Goal: Information Seeking & Learning: Learn about a topic

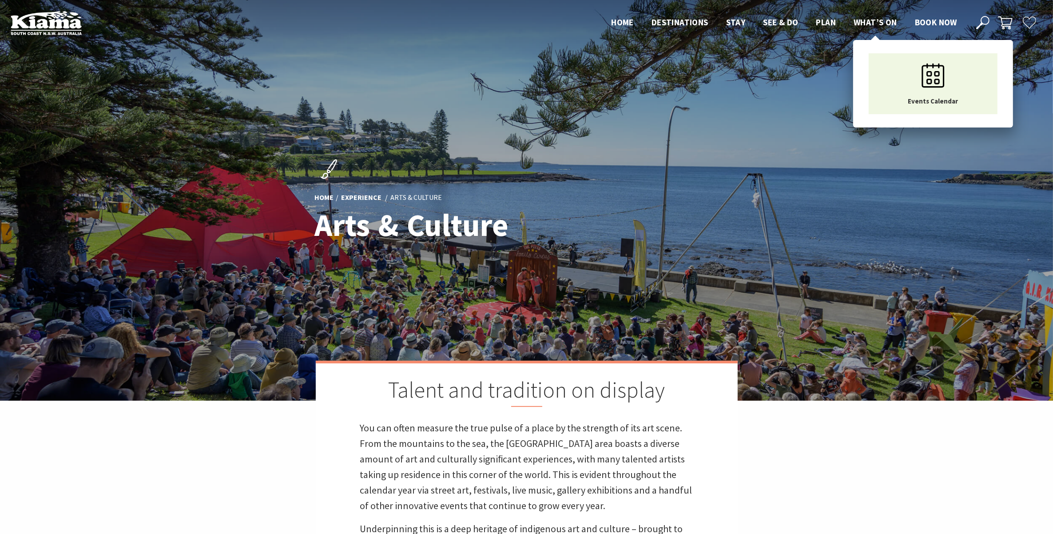
click at [868, 19] on span "What’s On" at bounding box center [875, 22] width 44 height 11
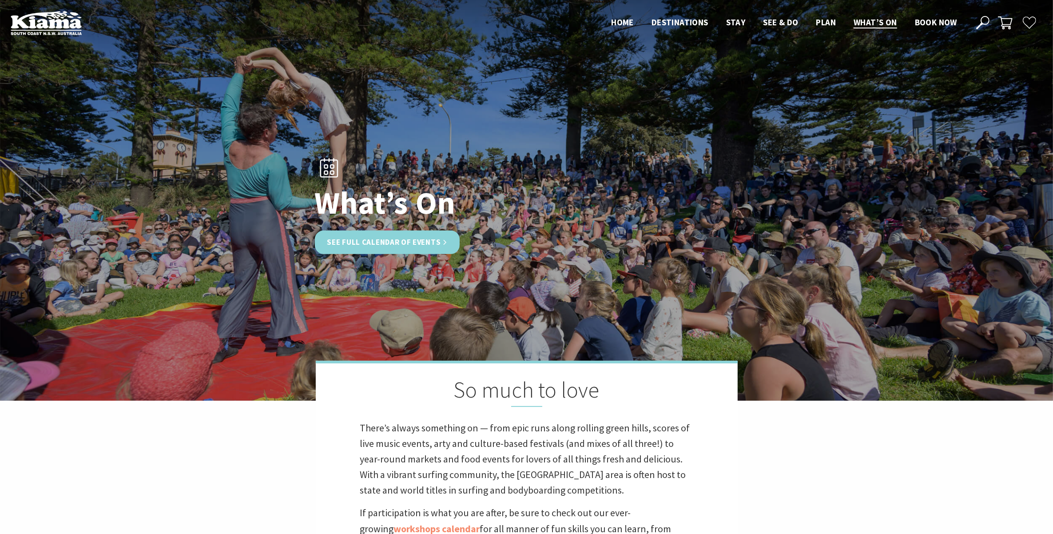
click at [395, 240] on link "See Full Calendar of Events" at bounding box center [387, 242] width 145 height 24
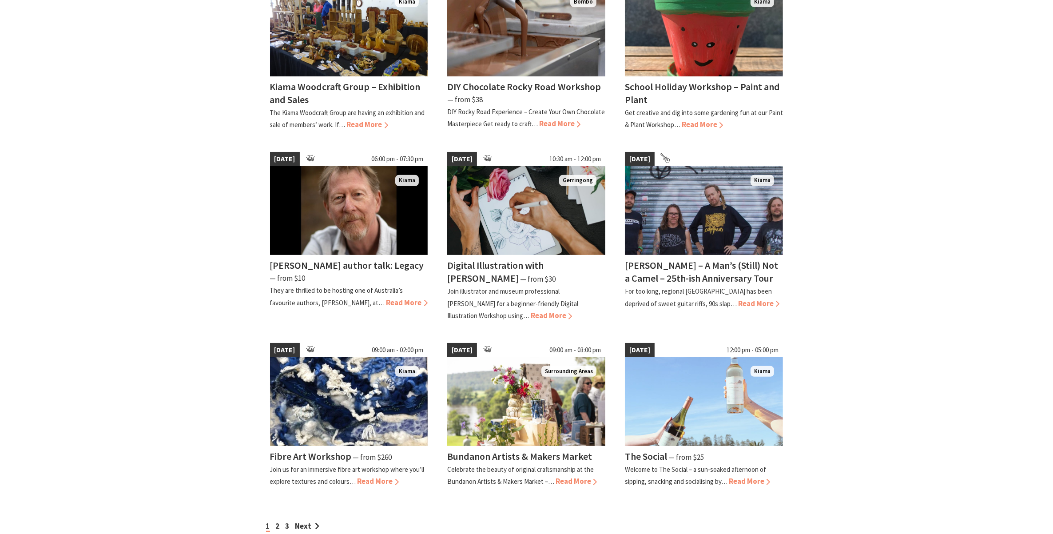
scroll to position [555, 0]
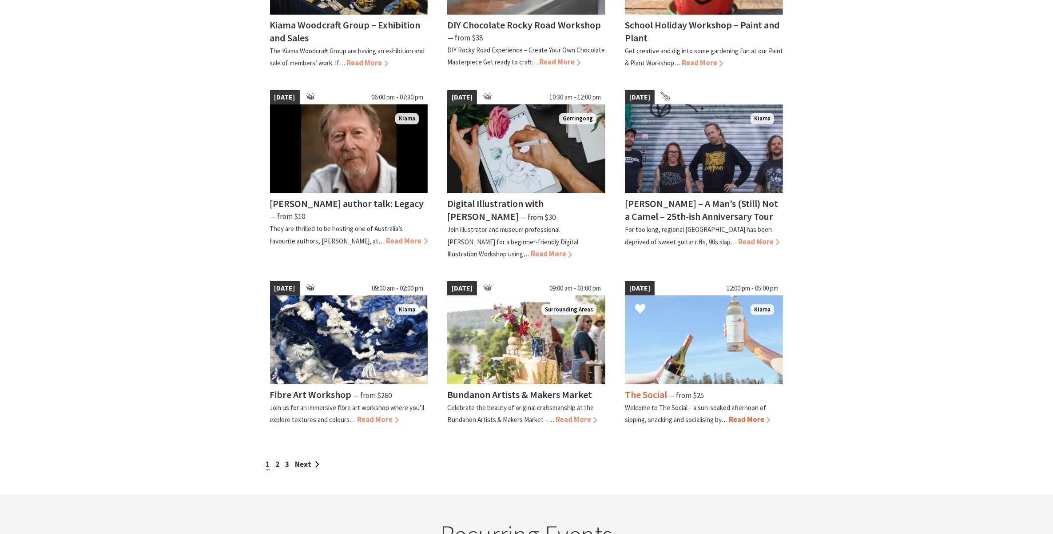
click at [656, 392] on h4 "The Social" at bounding box center [646, 394] width 42 height 12
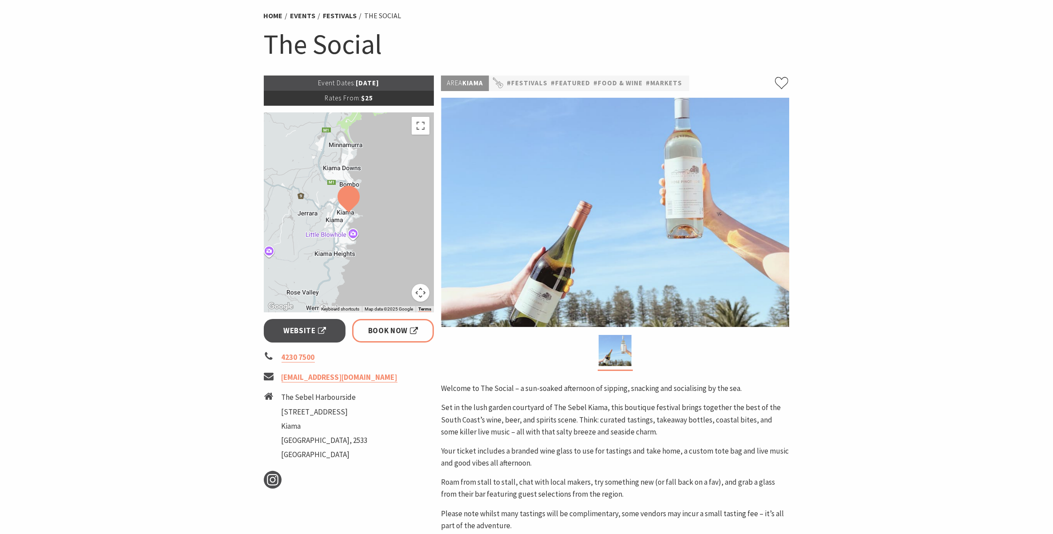
scroll to position [166, 0]
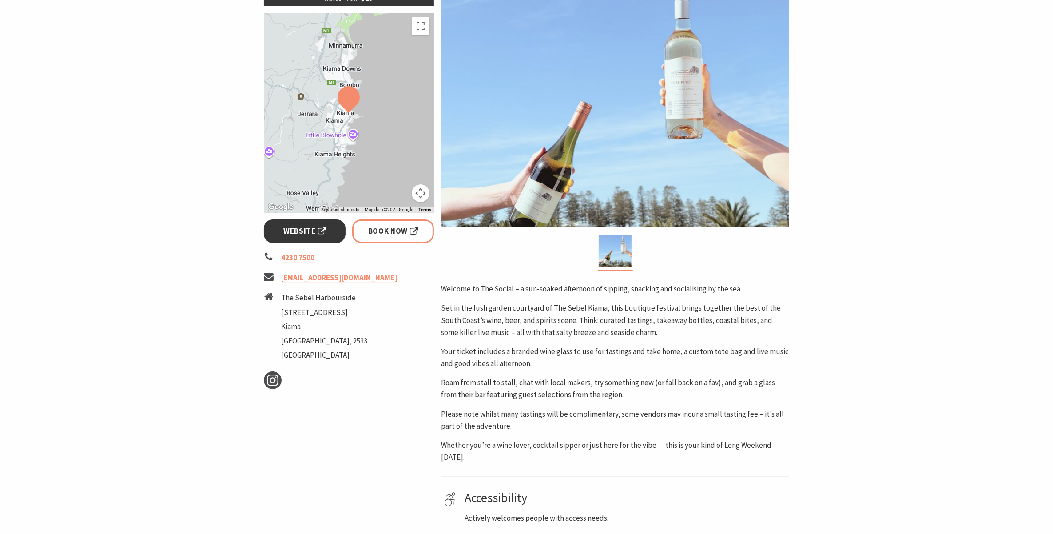
click at [295, 231] on span "Website" at bounding box center [304, 231] width 43 height 12
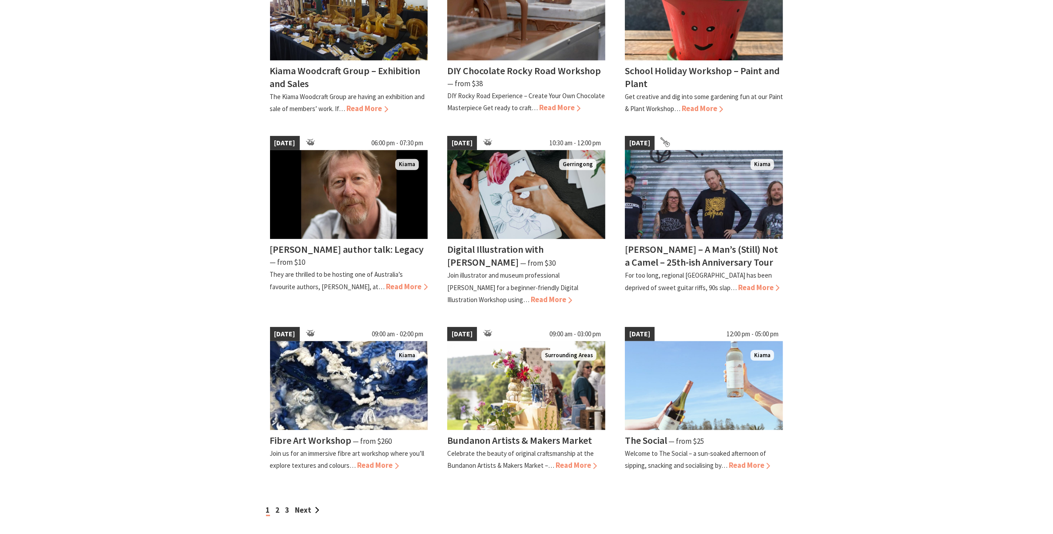
scroll to position [610, 0]
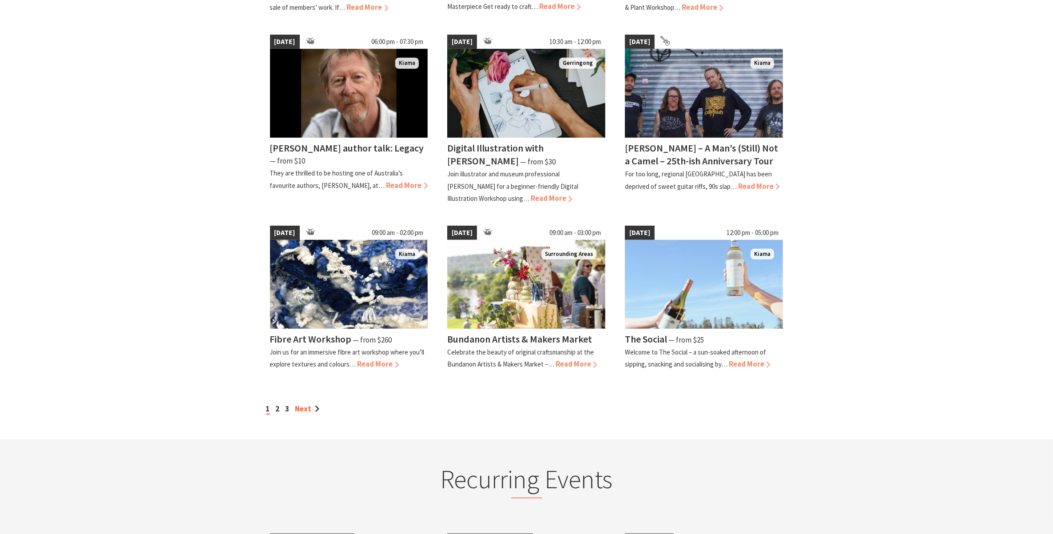
click at [305, 404] on link "Next" at bounding box center [307, 409] width 24 height 10
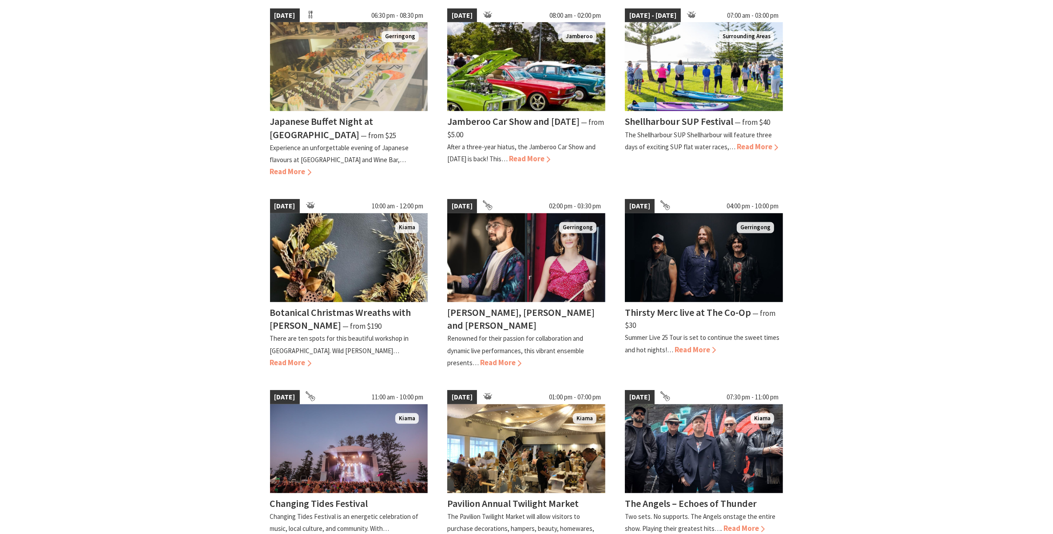
scroll to position [499, 0]
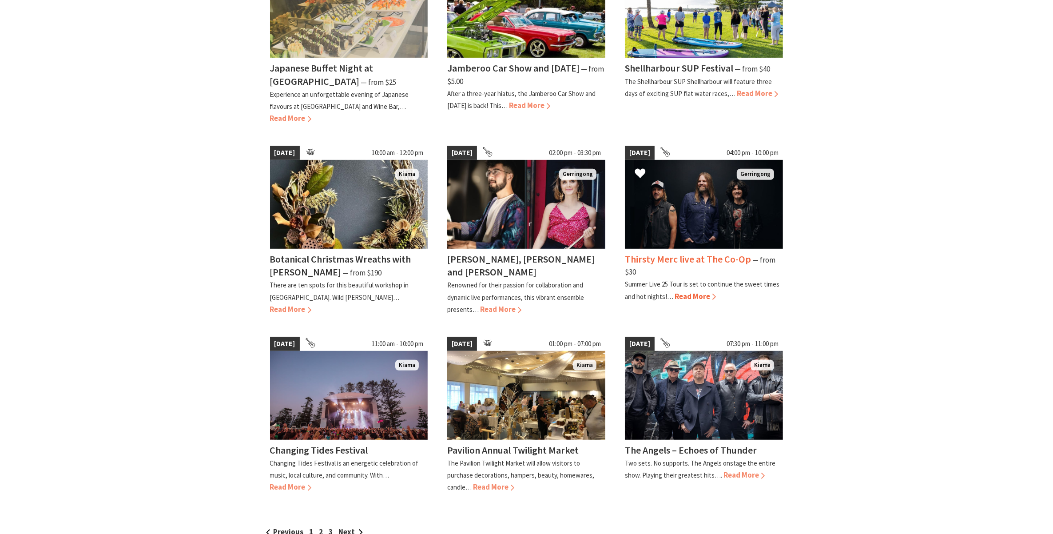
click at [700, 291] on span "Read More" at bounding box center [694, 296] width 41 height 10
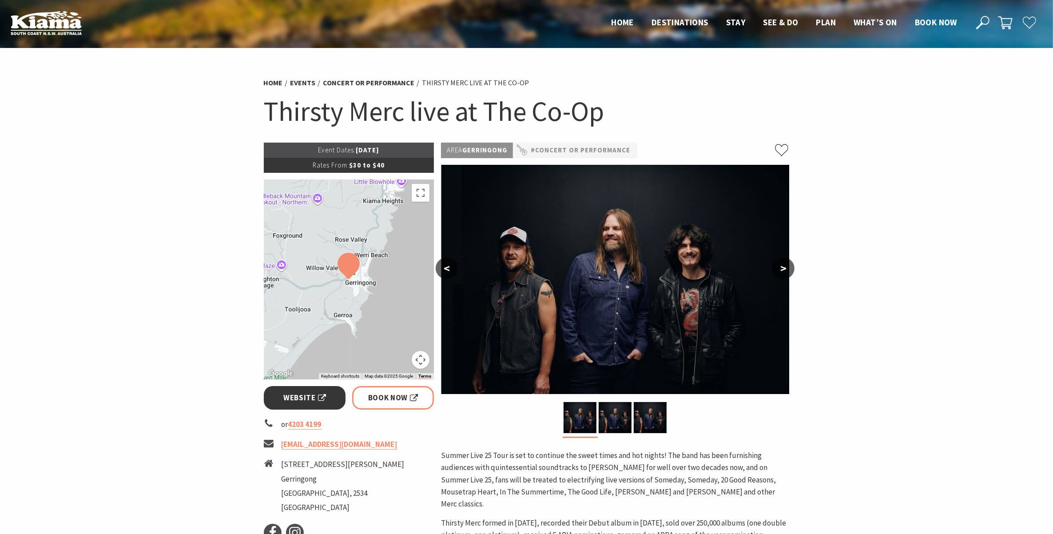
click at [325, 401] on span "Website" at bounding box center [304, 398] width 43 height 12
